Goal: Find specific page/section: Find specific page/section

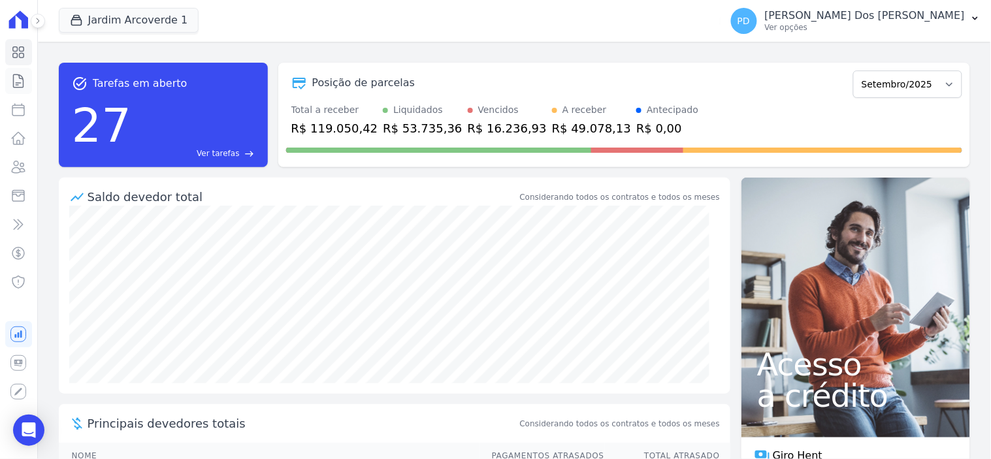
click at [16, 78] on icon at bounding box center [18, 81] width 16 height 16
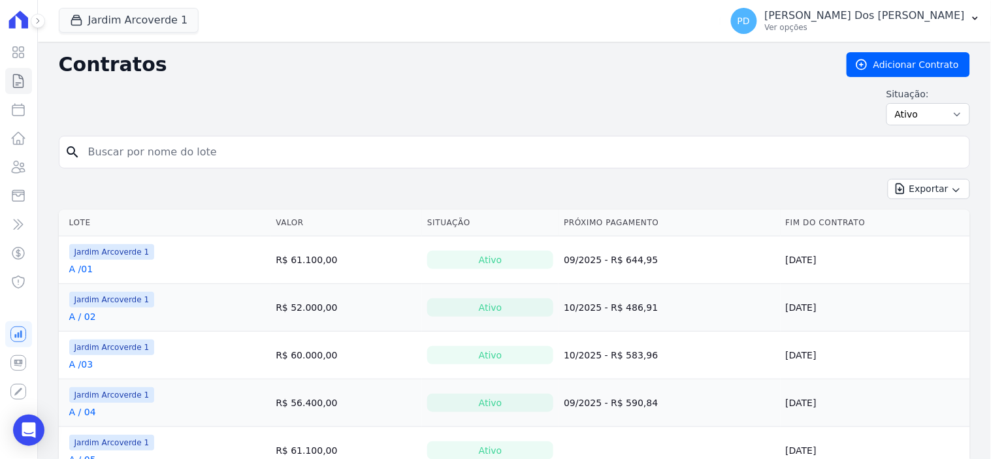
click at [195, 146] on input "search" at bounding box center [522, 152] width 884 height 26
type input "b / 31"
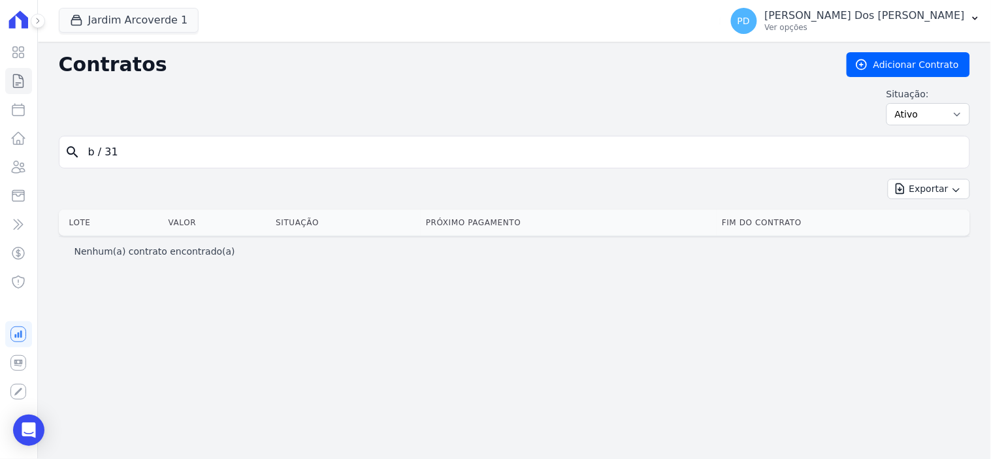
click at [105, 164] on input "b / 31" at bounding box center [522, 152] width 884 height 26
type input "b /31"
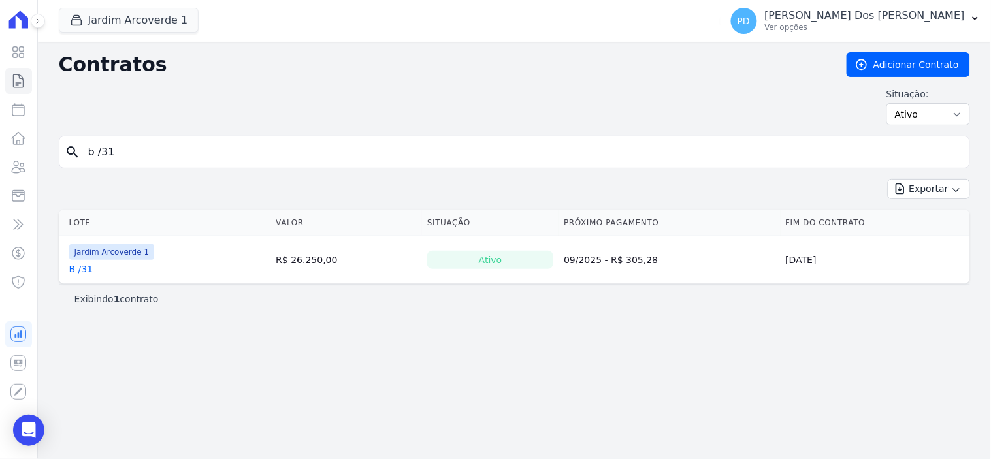
click at [76, 269] on link "B /31" at bounding box center [81, 269] width 24 height 13
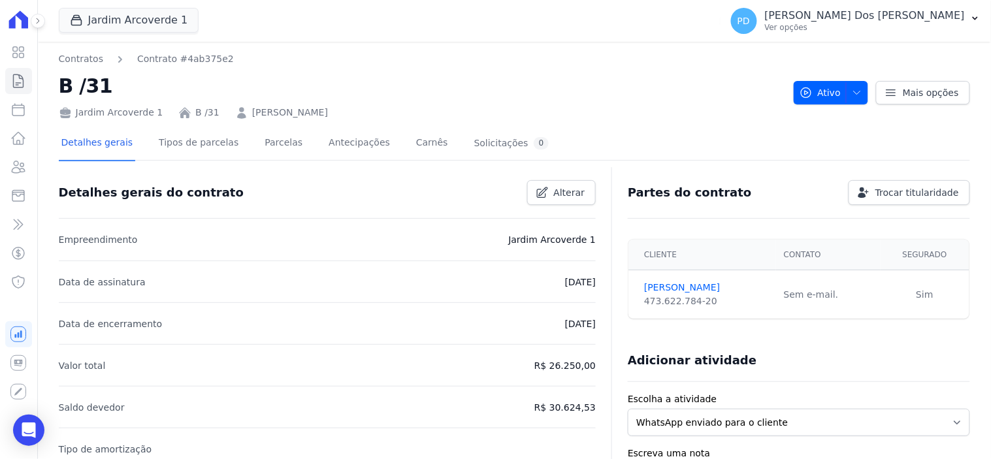
drag, startPoint x: 345, startPoint y: 112, endPoint x: 239, endPoint y: 115, distance: 106.6
click at [239, 115] on div "Jardim Arcoverde 1 B /31 [PERSON_NAME]" at bounding box center [421, 110] width 725 height 19
copy link "[PERSON_NAME]"
click at [20, 83] on icon at bounding box center [18, 81] width 16 height 16
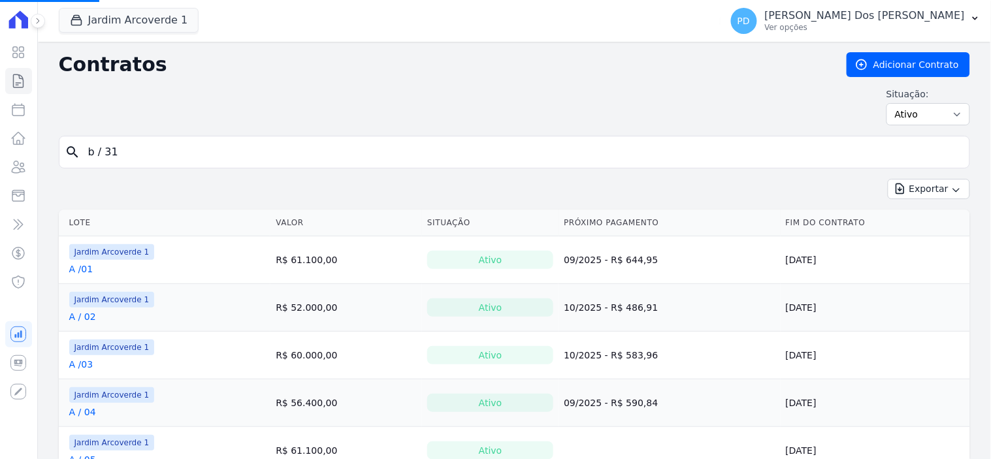
click at [144, 156] on input "b / 31" at bounding box center [522, 152] width 884 height 26
click at [144, 156] on input "search" at bounding box center [522, 152] width 884 height 26
type input "k / 13"
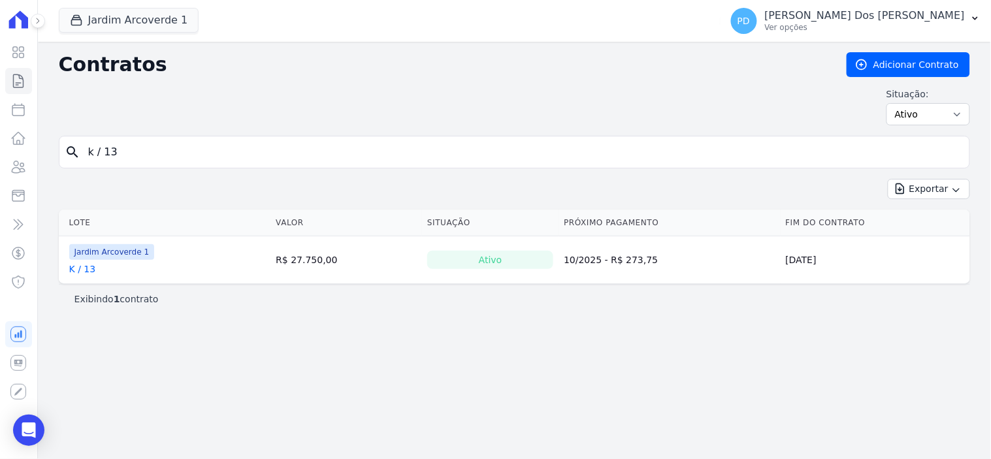
click at [86, 271] on link "K / 13" at bounding box center [82, 269] width 27 height 13
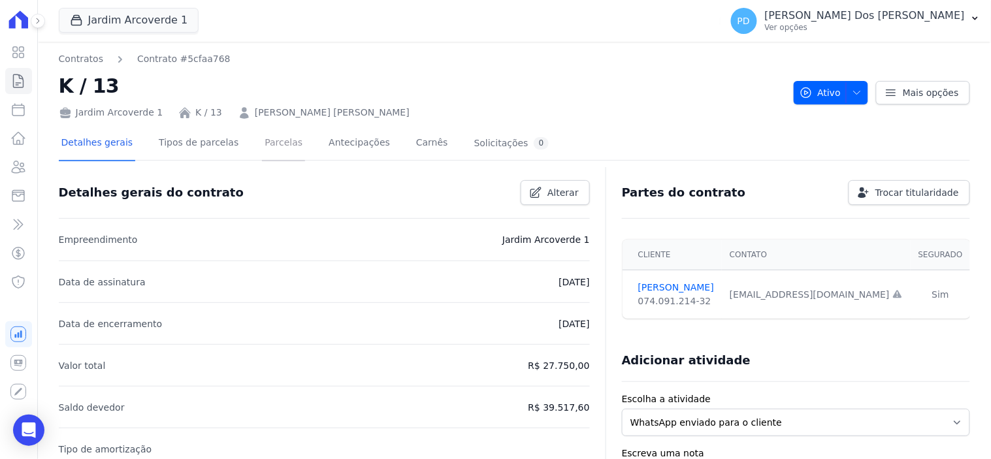
click at [279, 145] on link "Parcelas" at bounding box center [283, 144] width 43 height 35
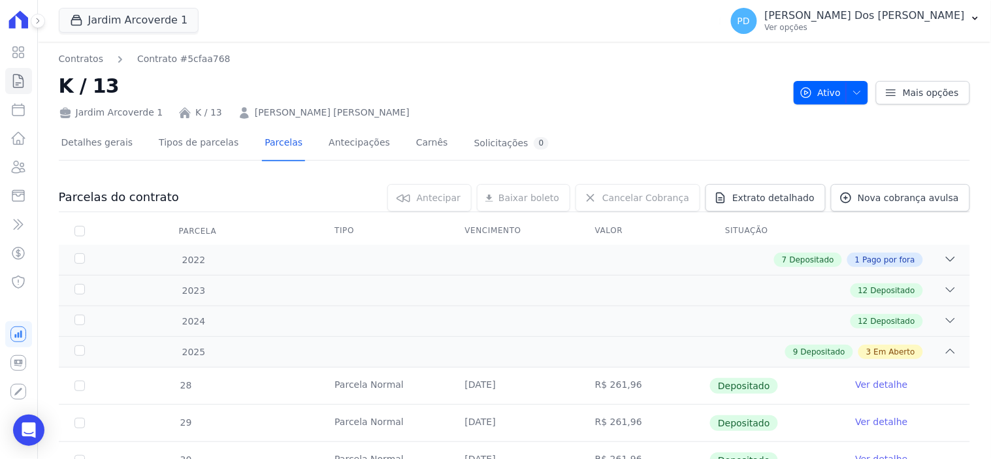
drag, startPoint x: 422, startPoint y: 112, endPoint x: 237, endPoint y: 115, distance: 185.0
click at [237, 115] on div "Jardim Arcoverde 1 K / 13 [PERSON_NAME] [PERSON_NAME]" at bounding box center [421, 110] width 725 height 19
copy link "[PERSON_NAME] [PERSON_NAME]"
